Goal: Book appointment/travel/reservation

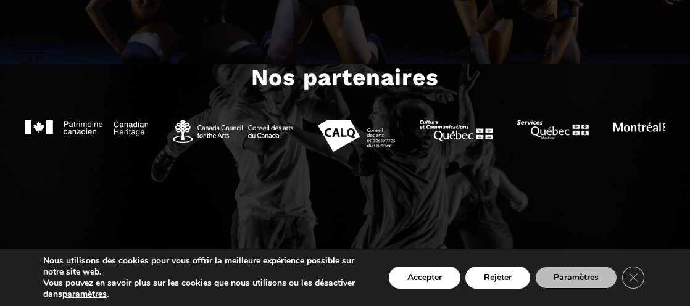
scroll to position [1262, 0]
click at [428, 284] on button "Accepter" at bounding box center [425, 278] width 72 height 22
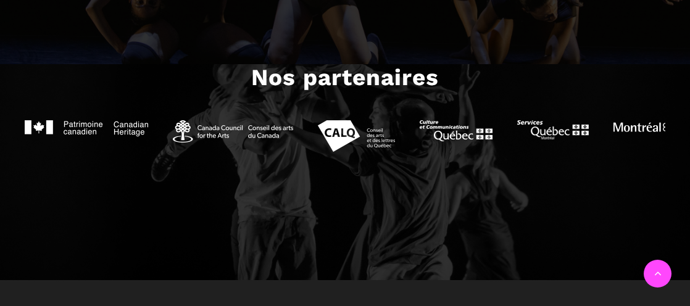
scroll to position [1509, 0]
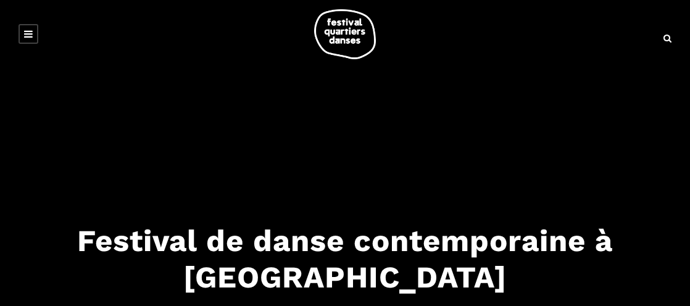
click at [34, 34] on link at bounding box center [29, 34] width 20 height 20
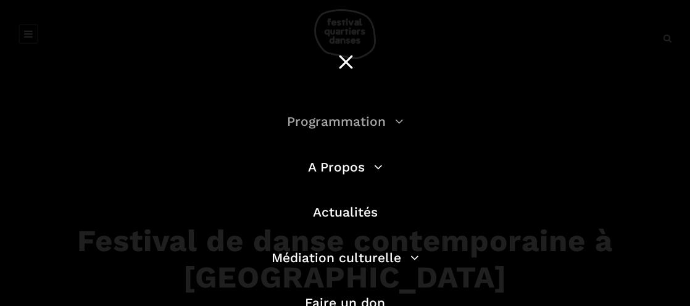
click at [336, 123] on link "Programmation" at bounding box center [345, 121] width 117 height 15
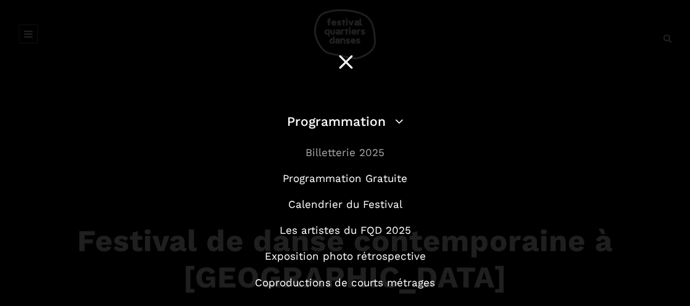
click at [368, 151] on link "Billetterie 2025" at bounding box center [344, 152] width 79 height 12
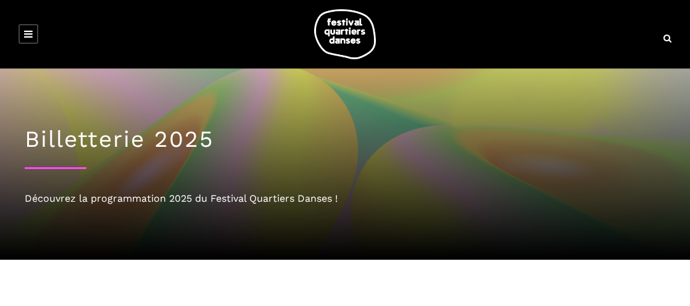
click at [28, 31] on icon at bounding box center [28, 34] width 9 height 10
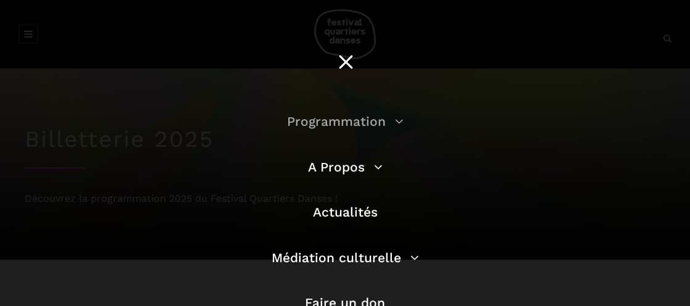
click at [388, 124] on link "Programmation" at bounding box center [345, 121] width 117 height 15
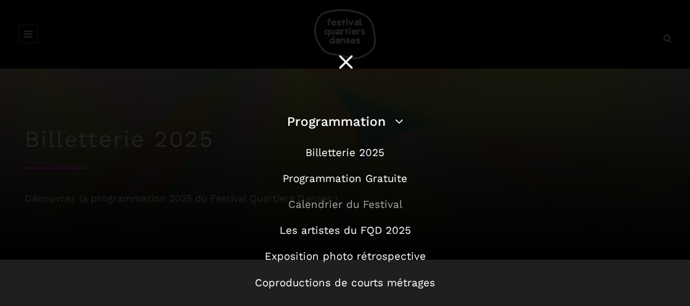
click at [373, 199] on link "Calendrier du Festival" at bounding box center [345, 204] width 114 height 12
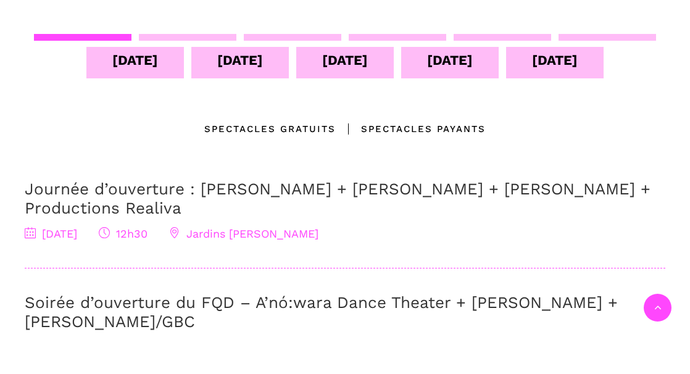
scroll to position [309, 0]
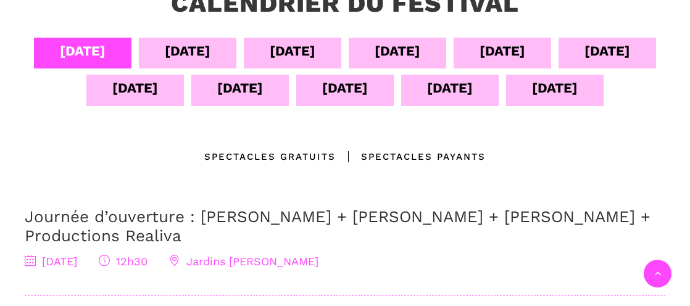
click at [236, 58] on div "[DATE]" at bounding box center [187, 53] width 97 height 31
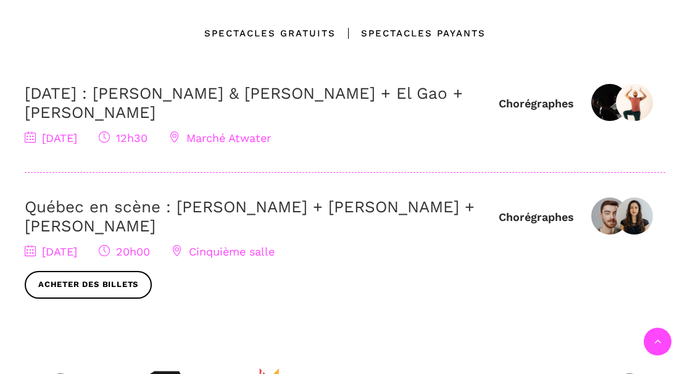
scroll to position [370, 0]
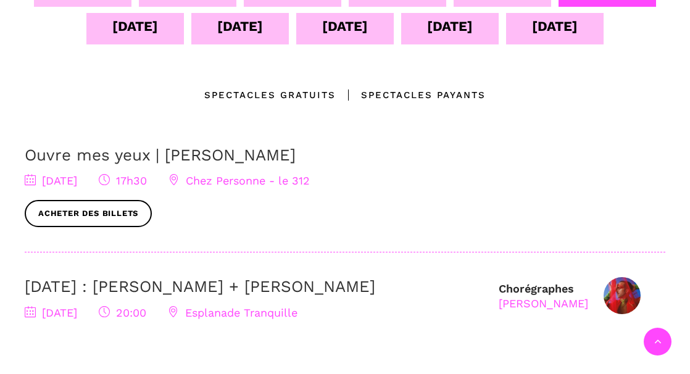
click at [158, 26] on div "10 sept" at bounding box center [135, 26] width 46 height 22
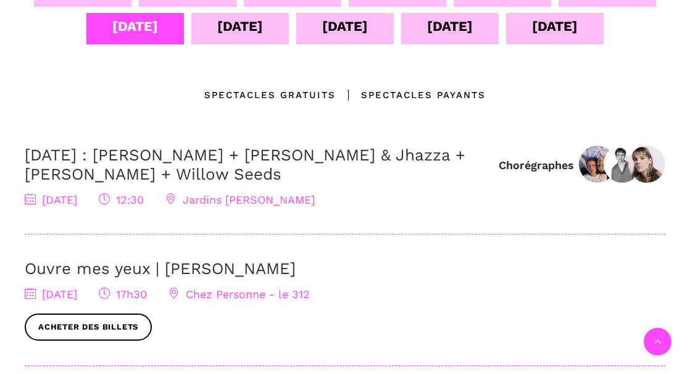
click at [263, 36] on div "11 sept" at bounding box center [240, 26] width 46 height 22
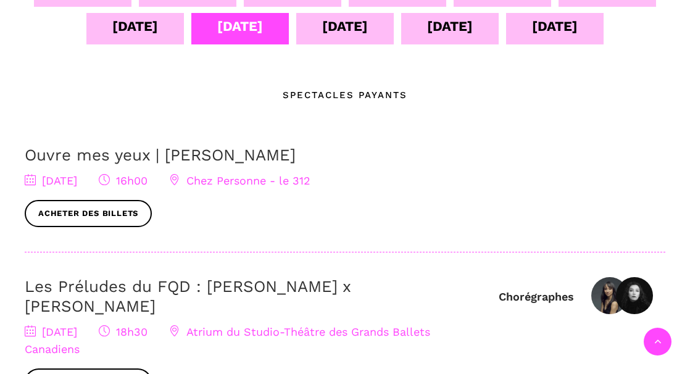
scroll to position [247, 0]
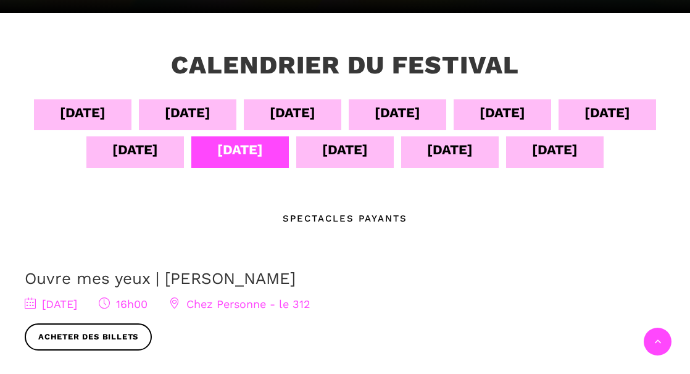
click at [368, 147] on div "12 sept" at bounding box center [345, 150] width 46 height 22
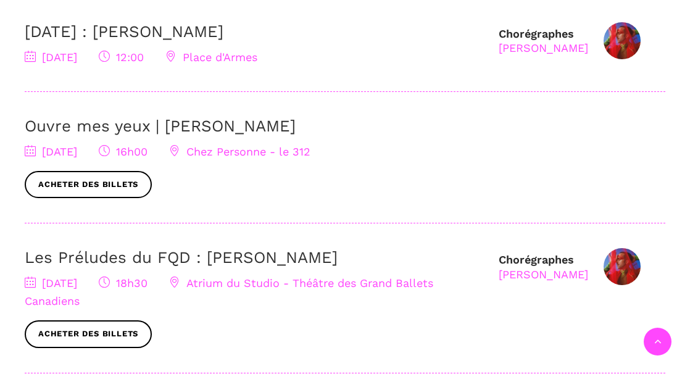
scroll to position [370, 0]
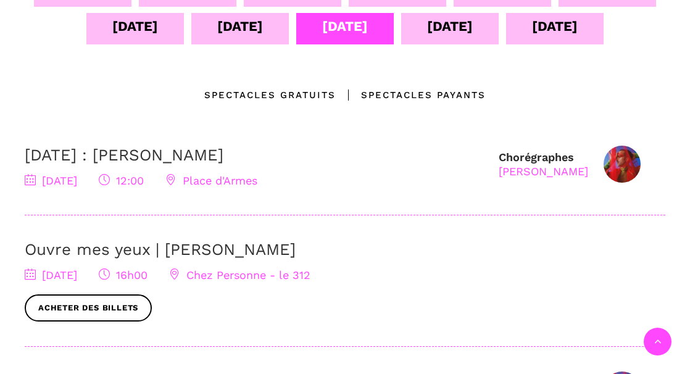
click at [473, 35] on div "13 sept" at bounding box center [450, 26] width 46 height 22
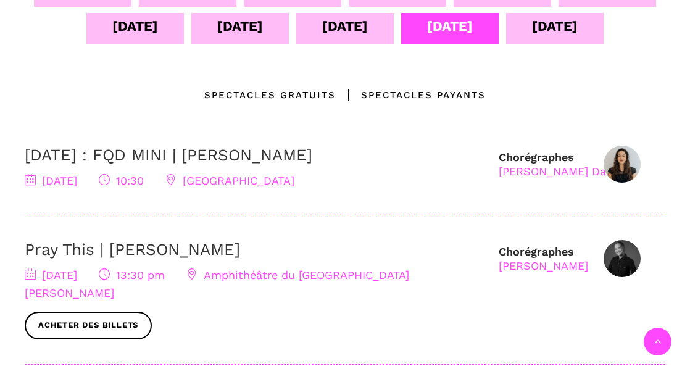
click at [532, 37] on div "14 sept" at bounding box center [555, 26] width 46 height 22
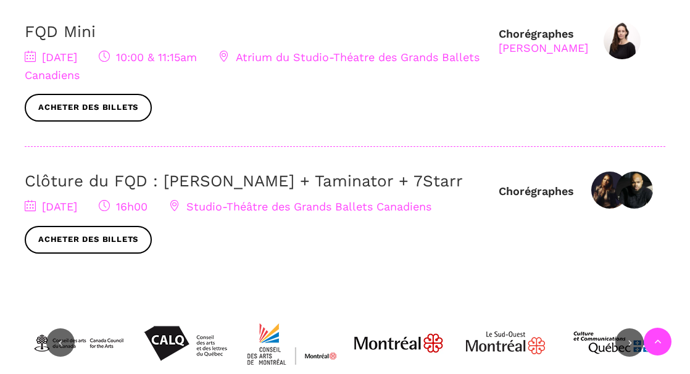
scroll to position [432, 0]
